Goal: Register for event/course

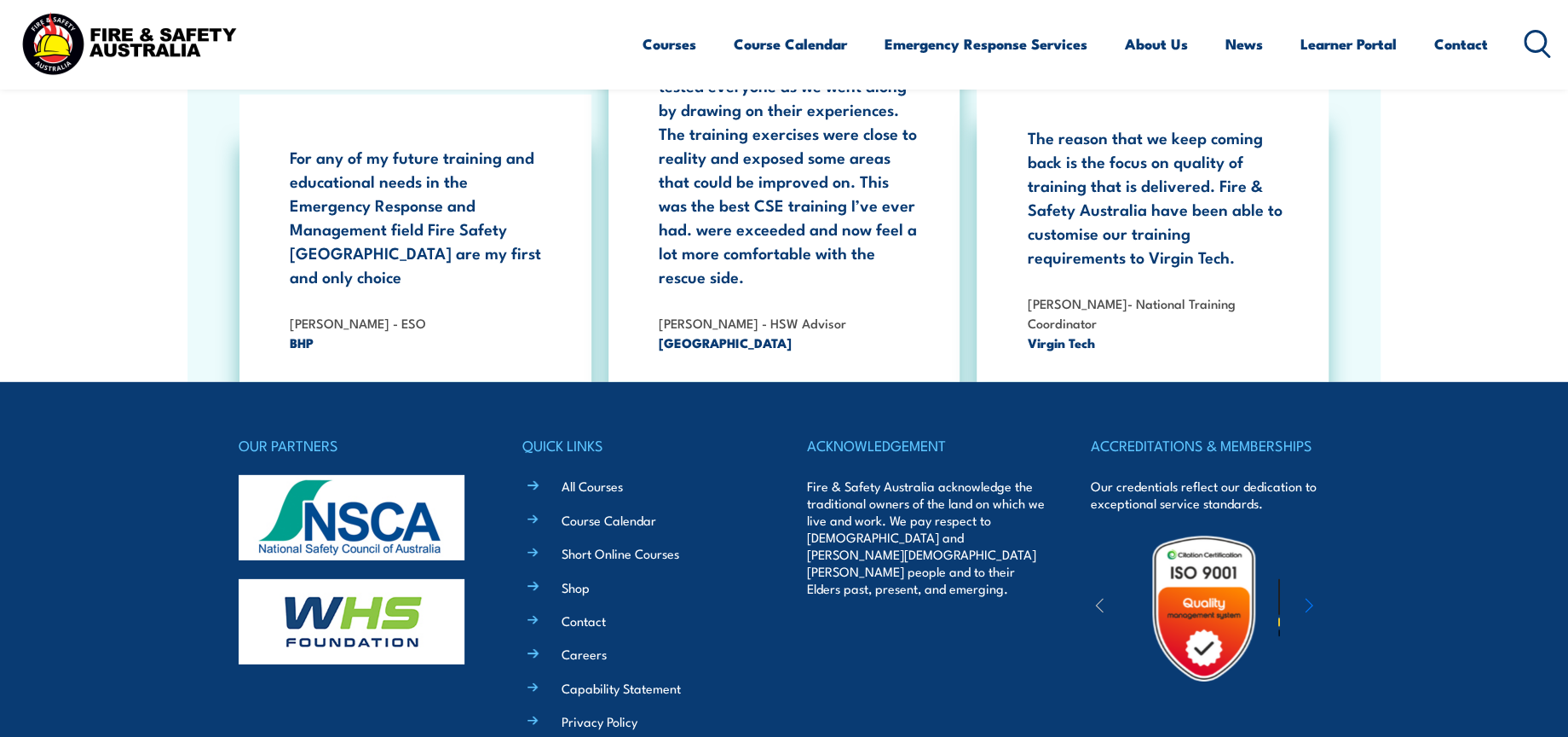
scroll to position [3118, 0]
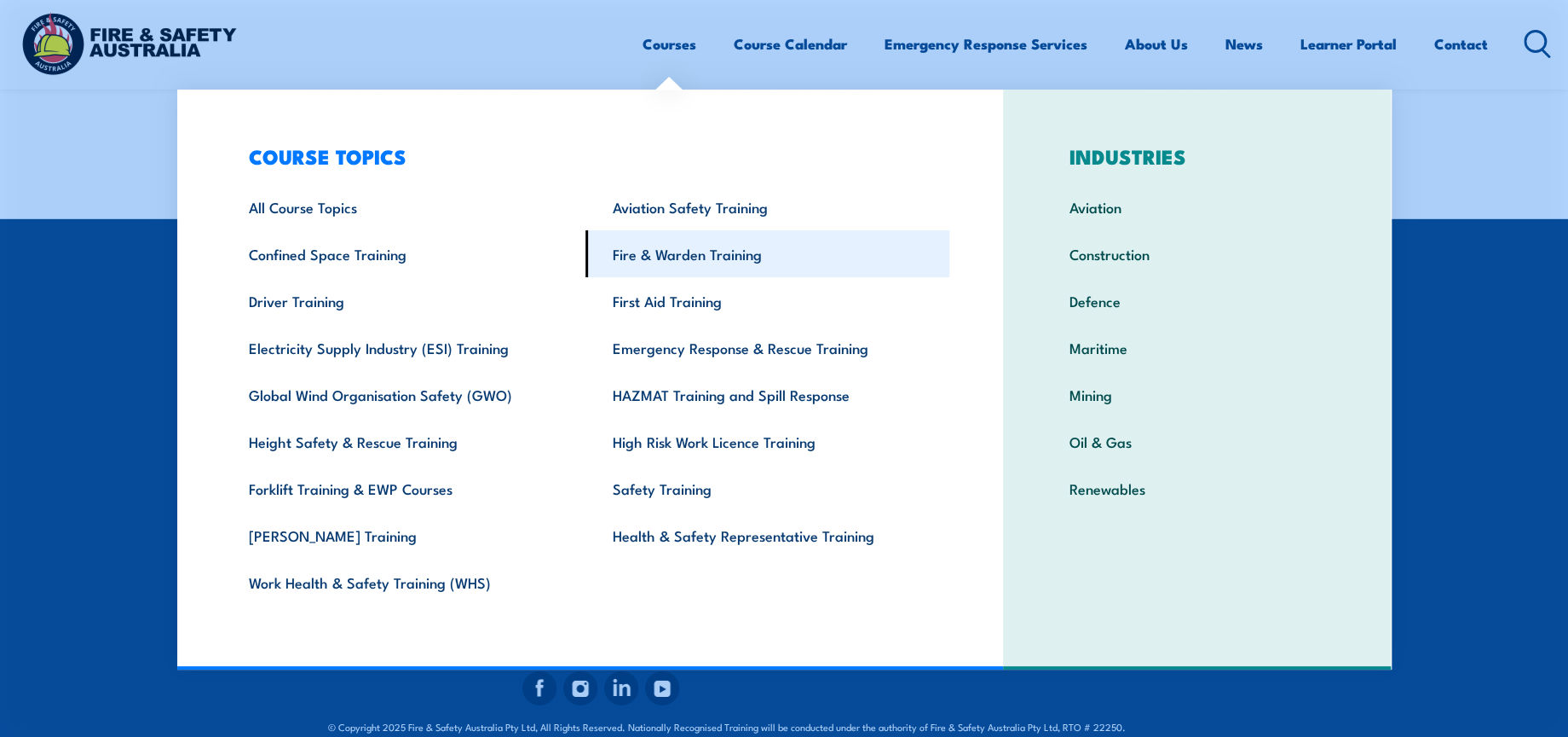
click at [675, 240] on link "Fire & Warden Training" at bounding box center [768, 253] width 364 height 47
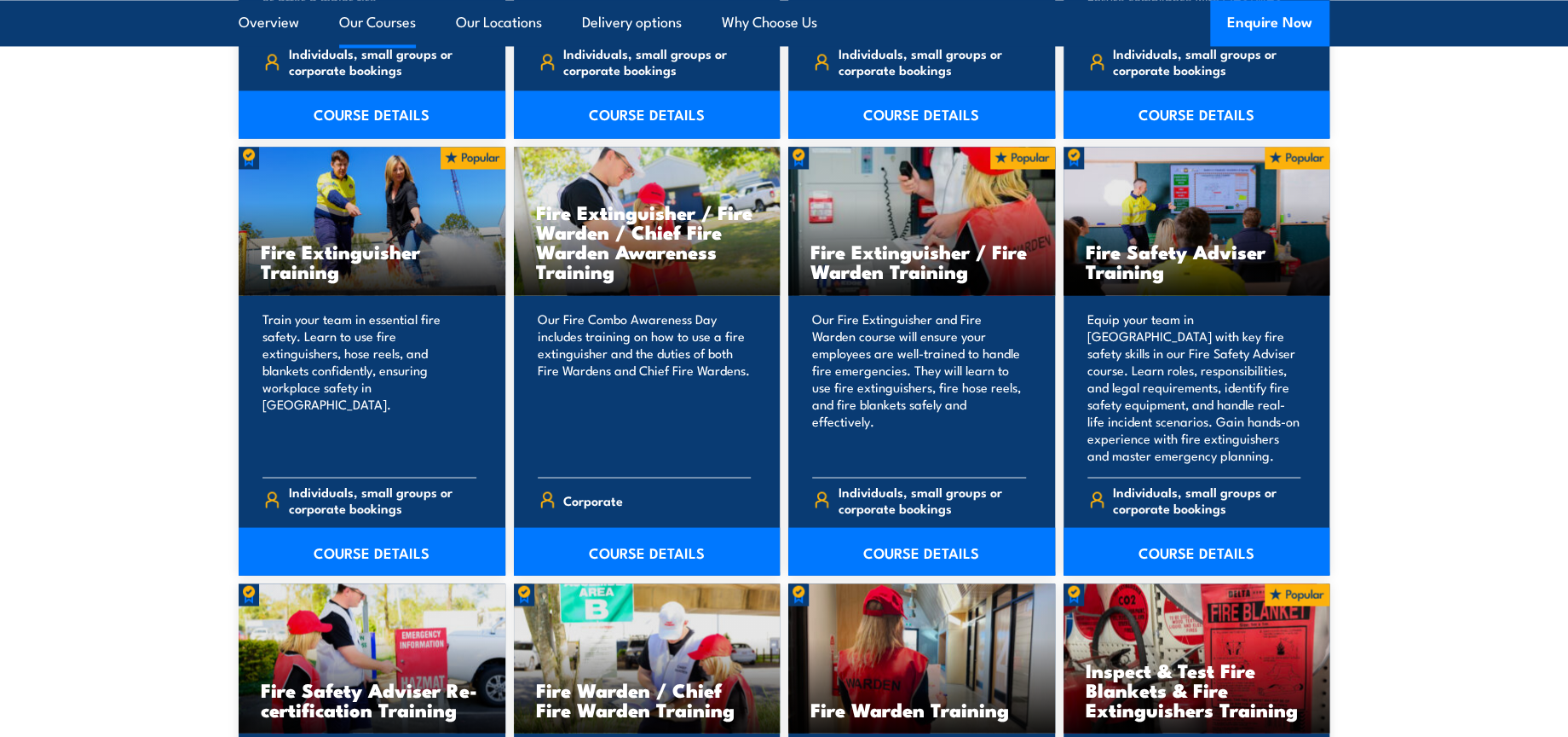
scroll to position [1801, 0]
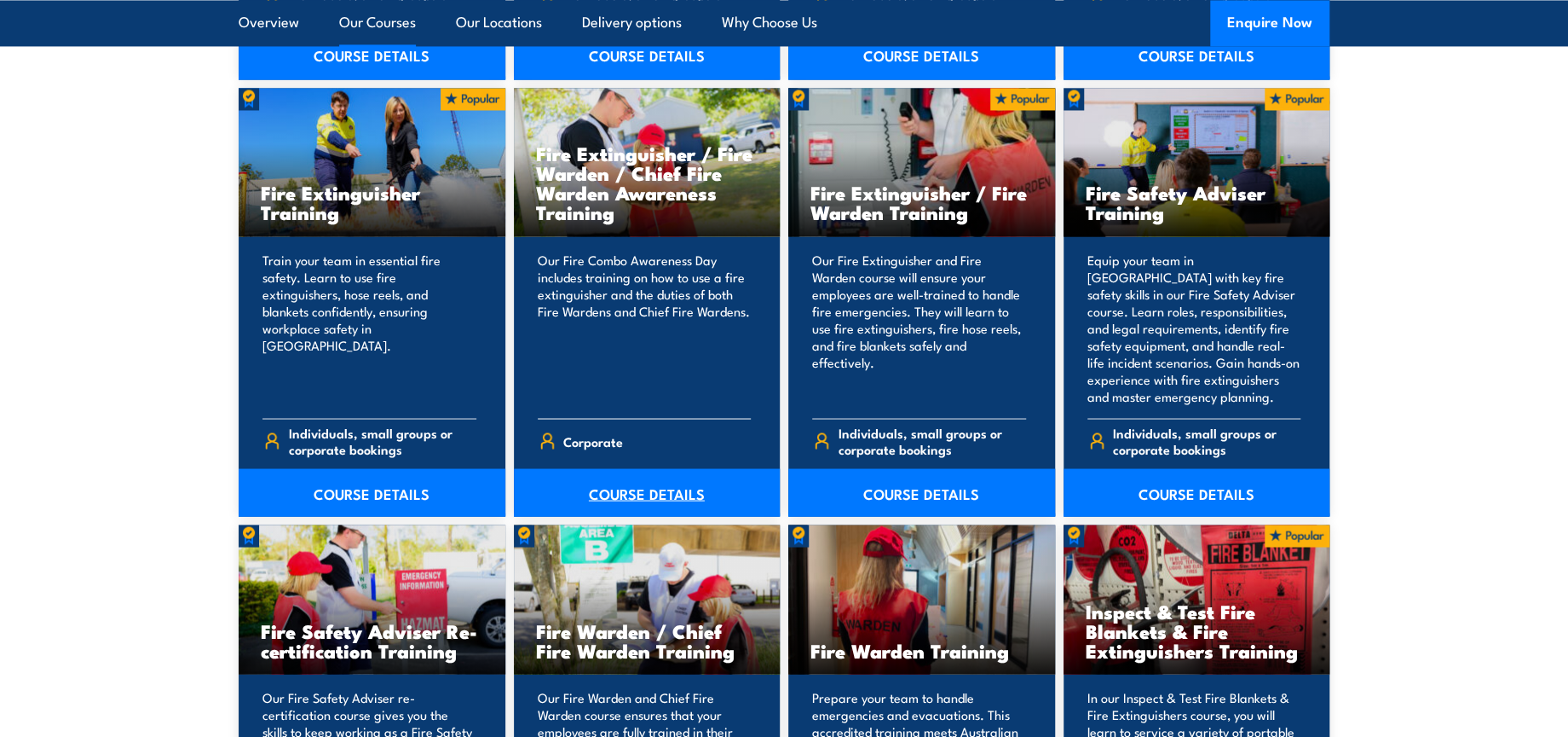
click at [675, 493] on link "COURSE DETAILS" at bounding box center [647, 492] width 266 height 48
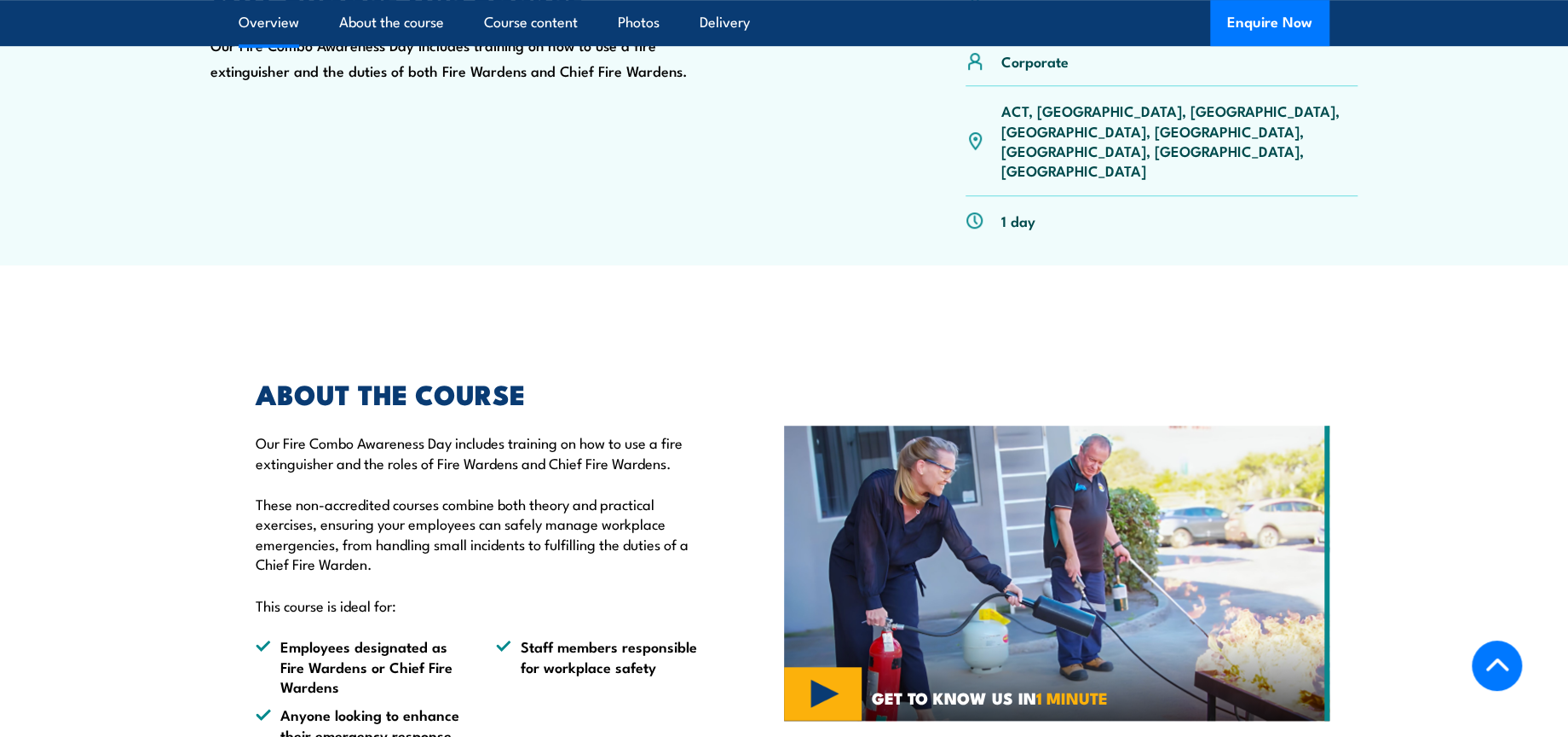
scroll to position [242, 0]
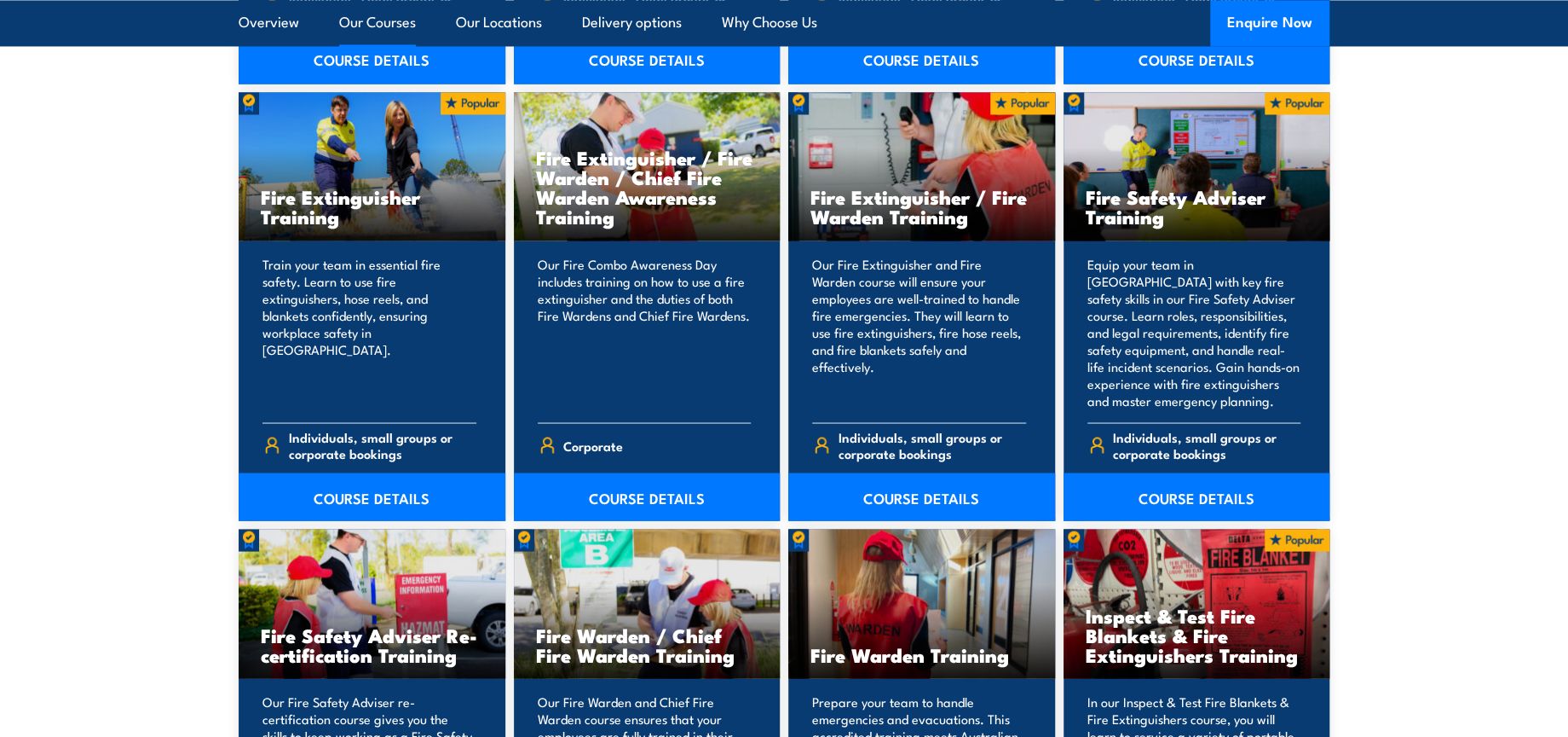
scroll to position [1801, 0]
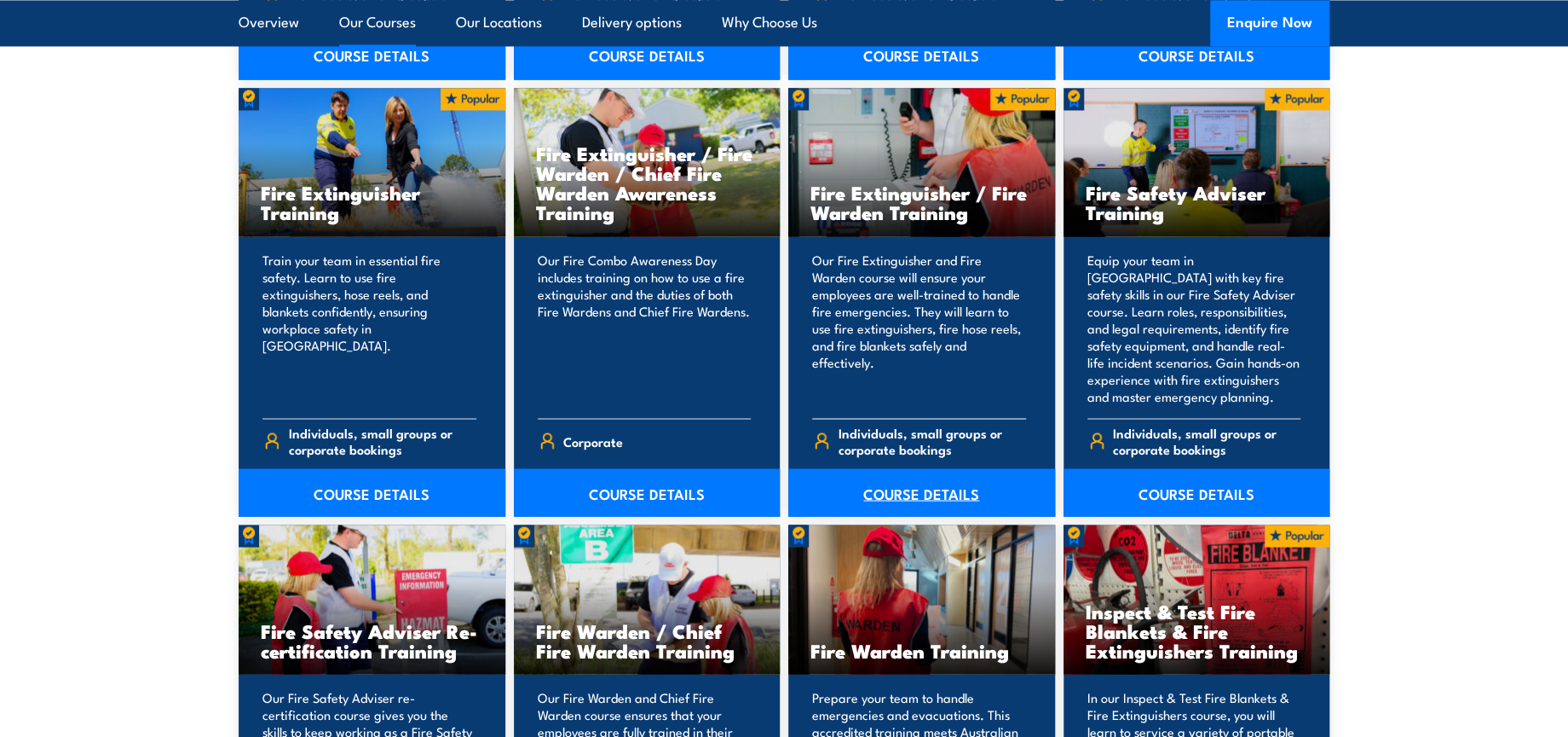
click at [932, 490] on link "COURSE DETAILS" at bounding box center [921, 492] width 266 height 48
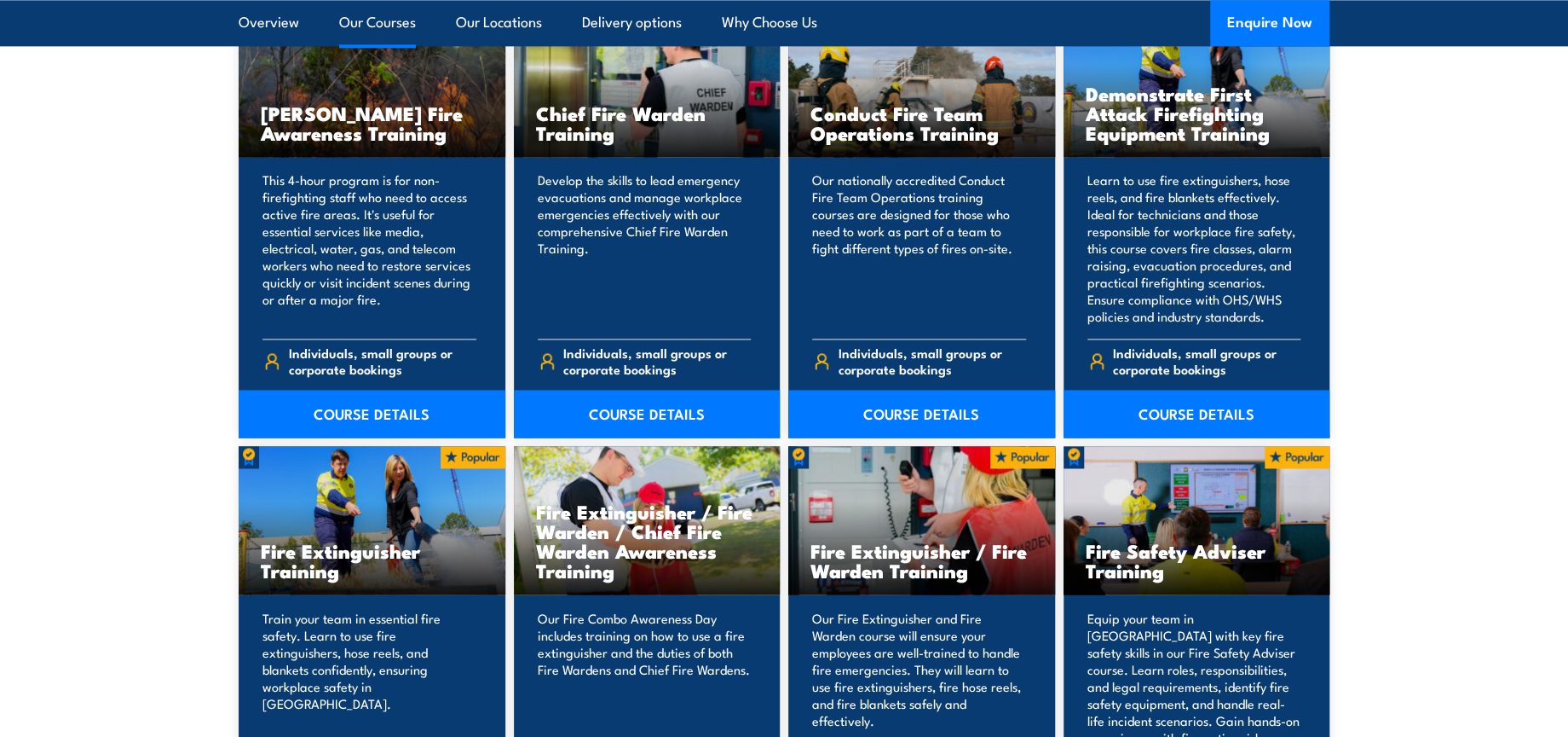
scroll to position [1327, 0]
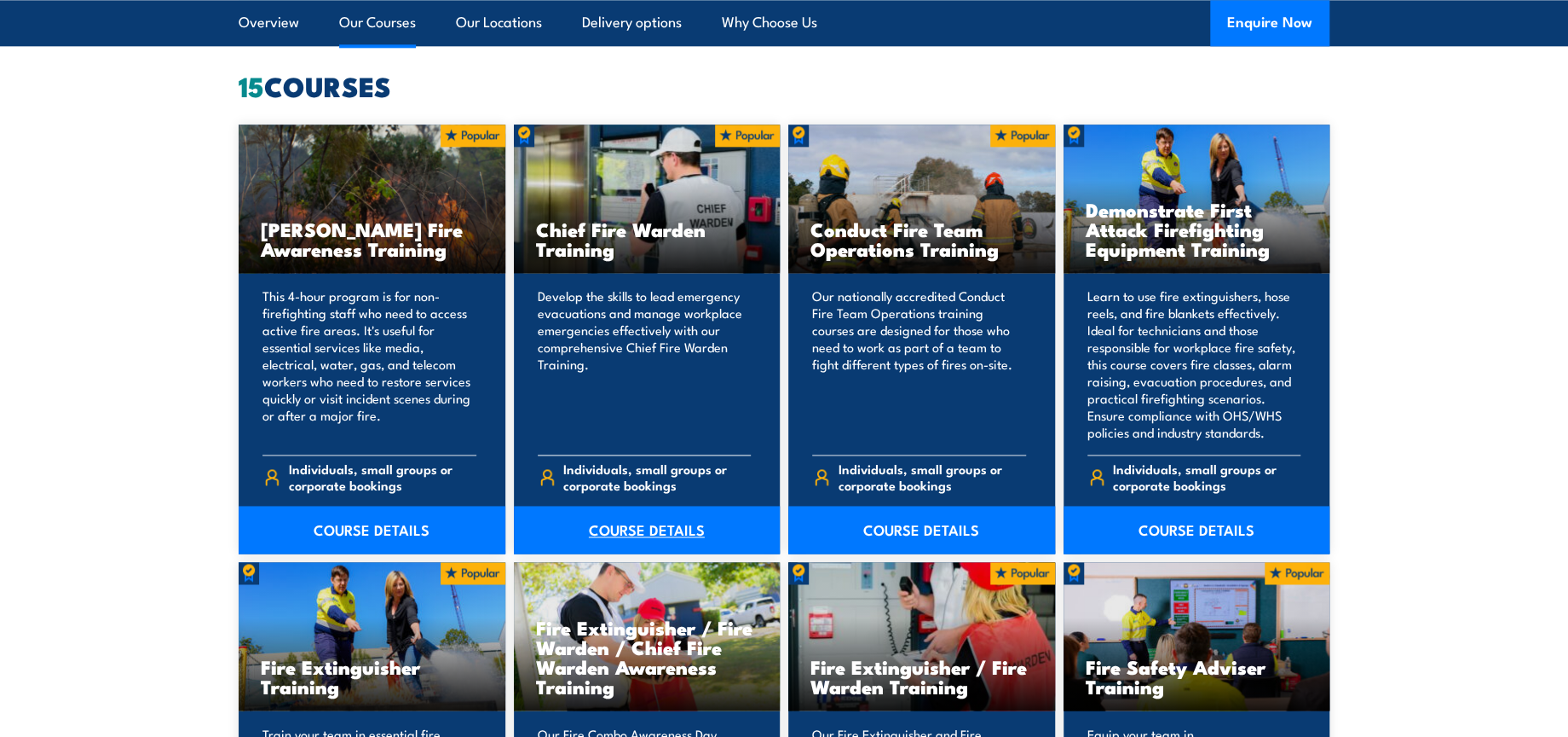
click at [642, 525] on link "COURSE DETAILS" at bounding box center [647, 530] width 266 height 48
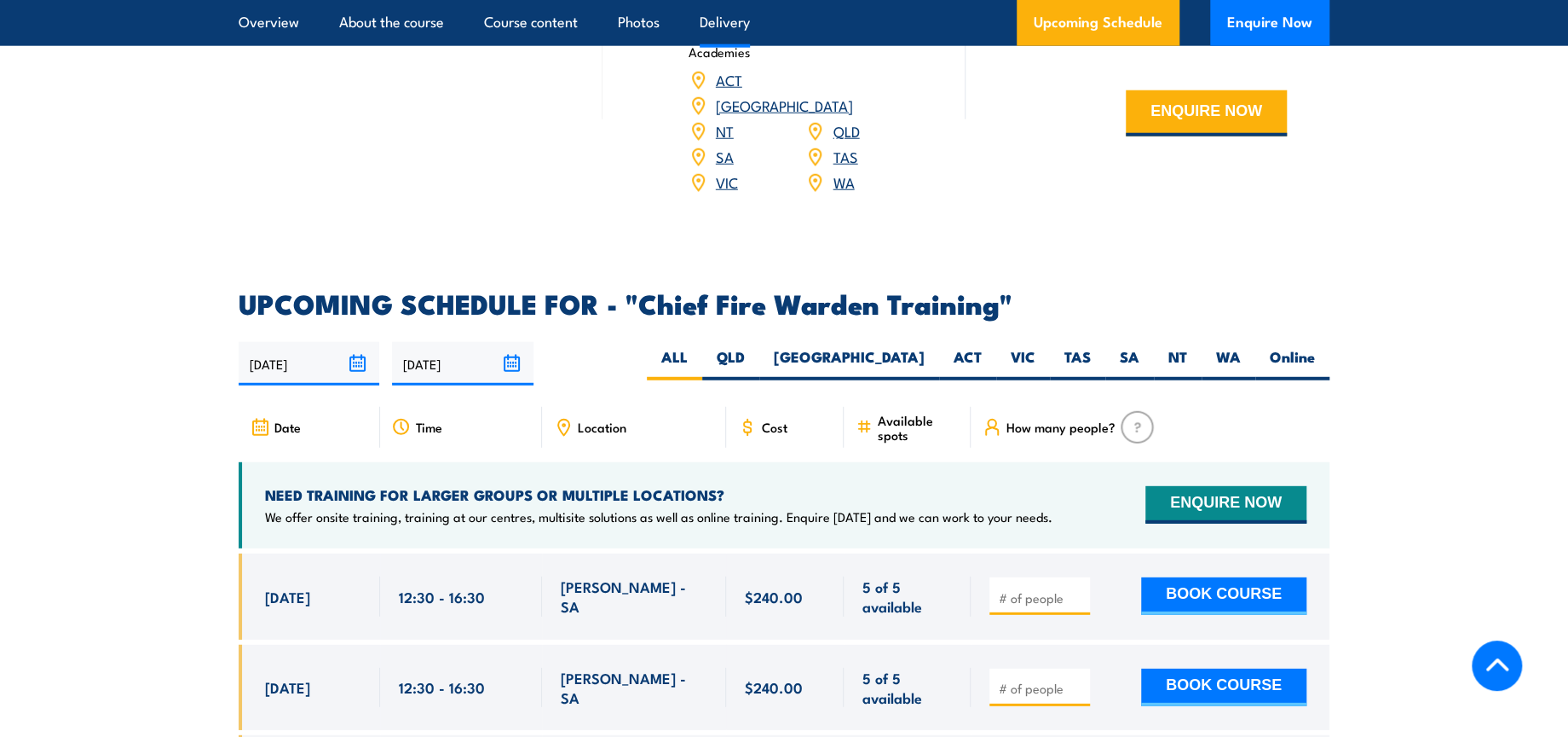
scroll to position [2938, 0]
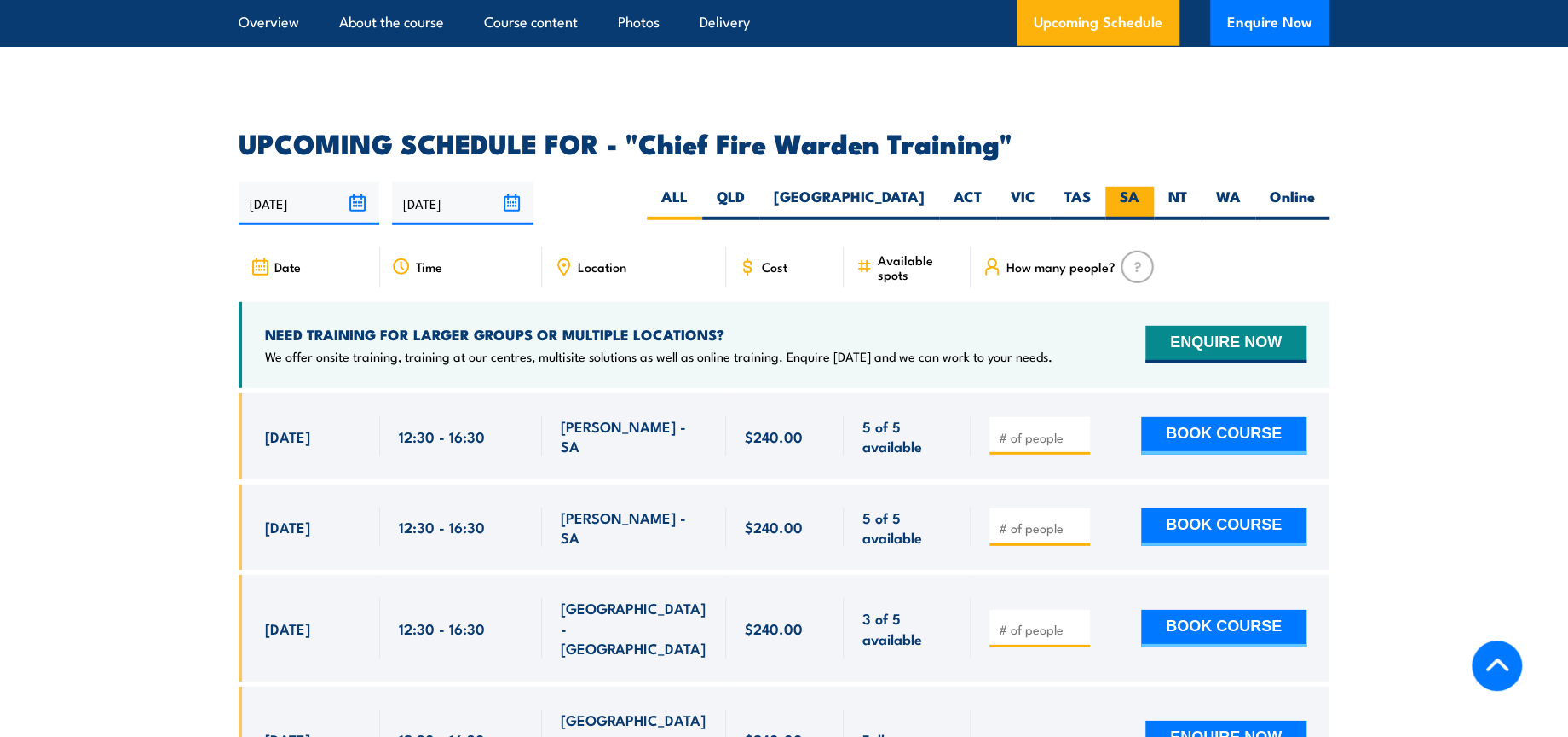
click at [1140, 187] on label "SA" at bounding box center [1130, 203] width 49 height 33
click at [1140, 187] on input "SA" at bounding box center [1146, 192] width 11 height 11
radio input "true"
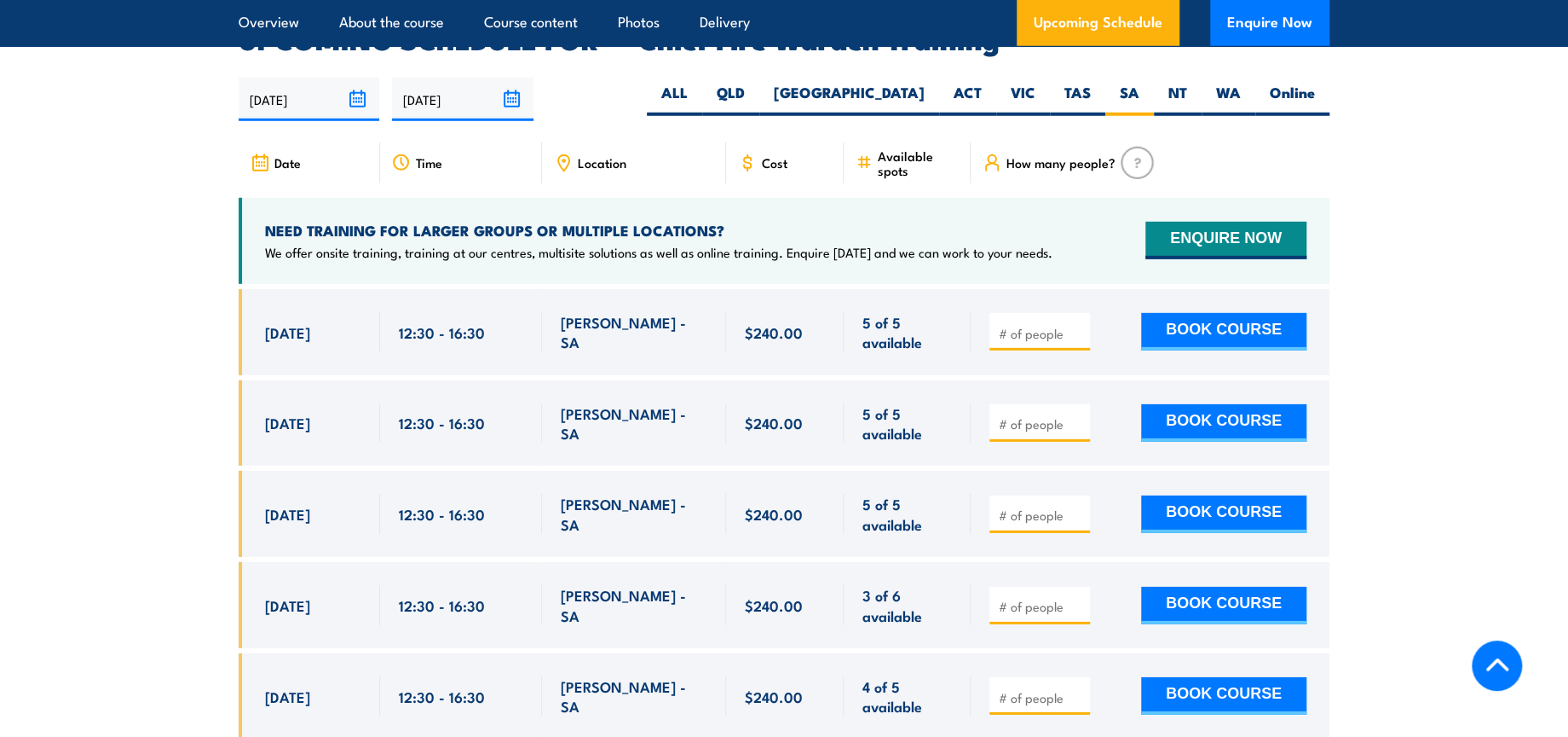
scroll to position [3231, 0]
